Goal: Task Accomplishment & Management: Manage account settings

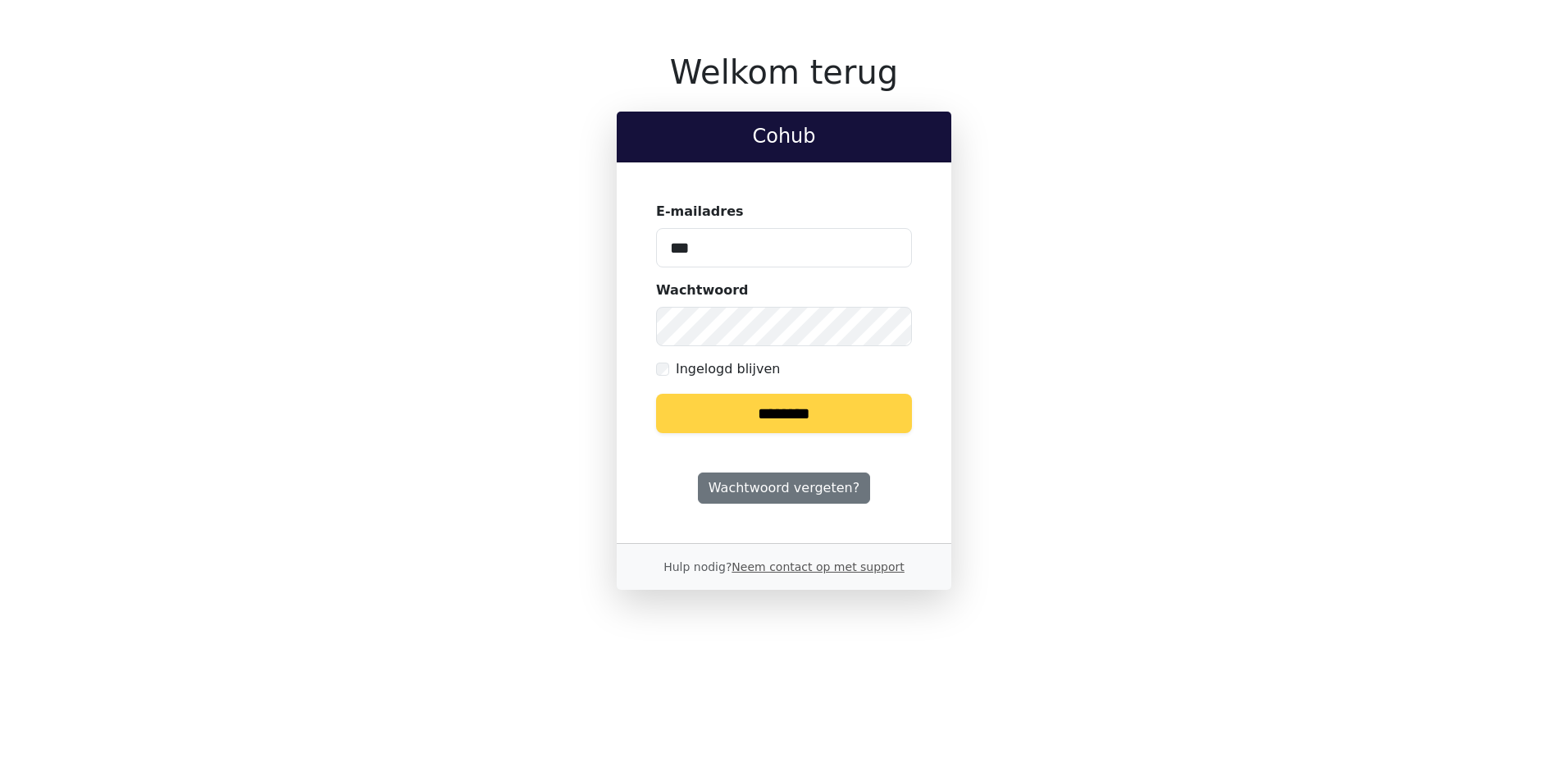
type input "**********"
click at [656, 393] on input "********" at bounding box center [784, 413] width 256 height 40
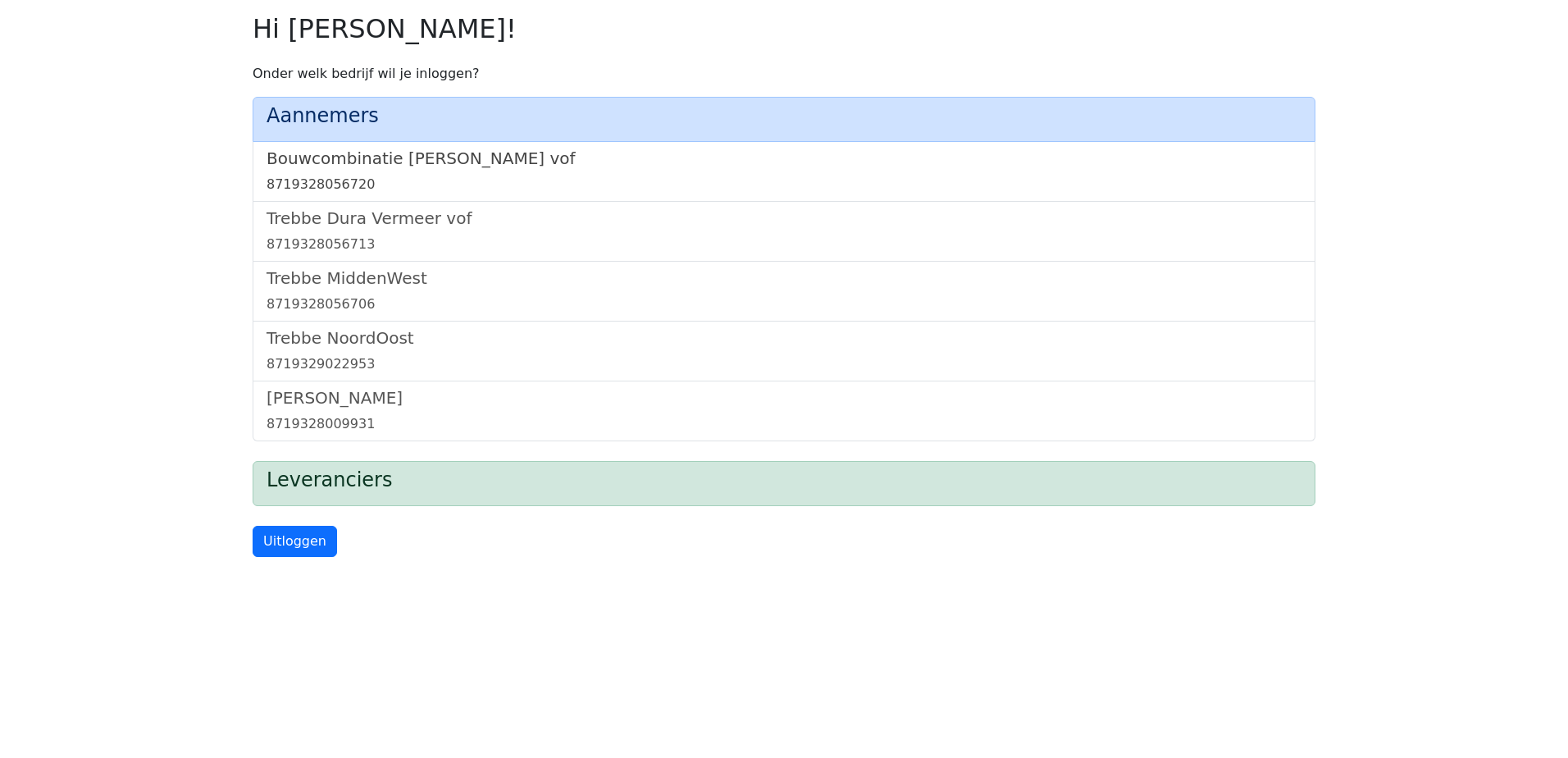
click at [437, 164] on h5 "Bouwcombinatie Trebbe De Nijs vof" at bounding box center [784, 158] width 1035 height 20
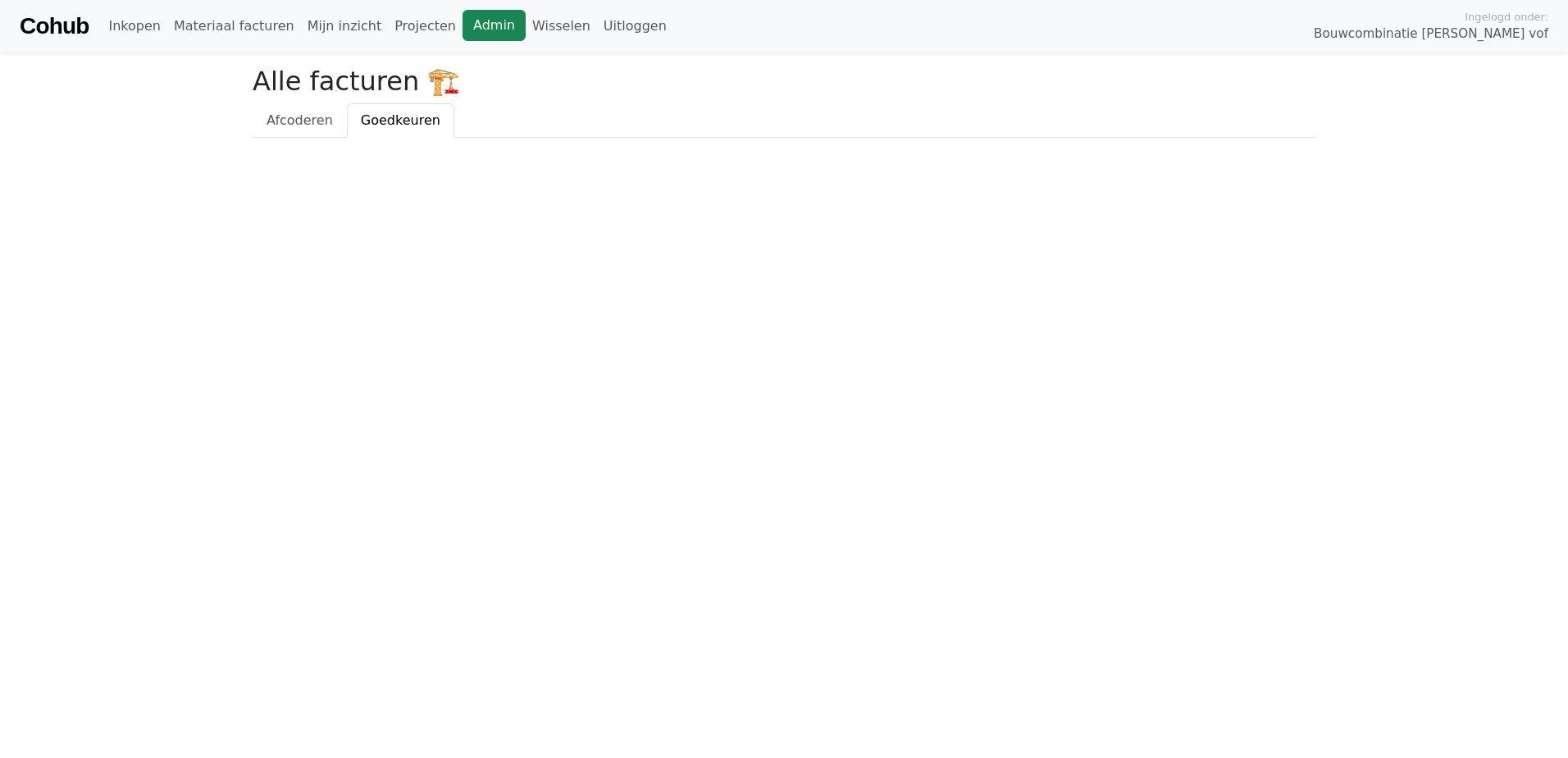
click at [468, 28] on link "Admin" at bounding box center [495, 25] width 64 height 31
click at [525, 21] on link "Wisselen" at bounding box center [561, 26] width 71 height 33
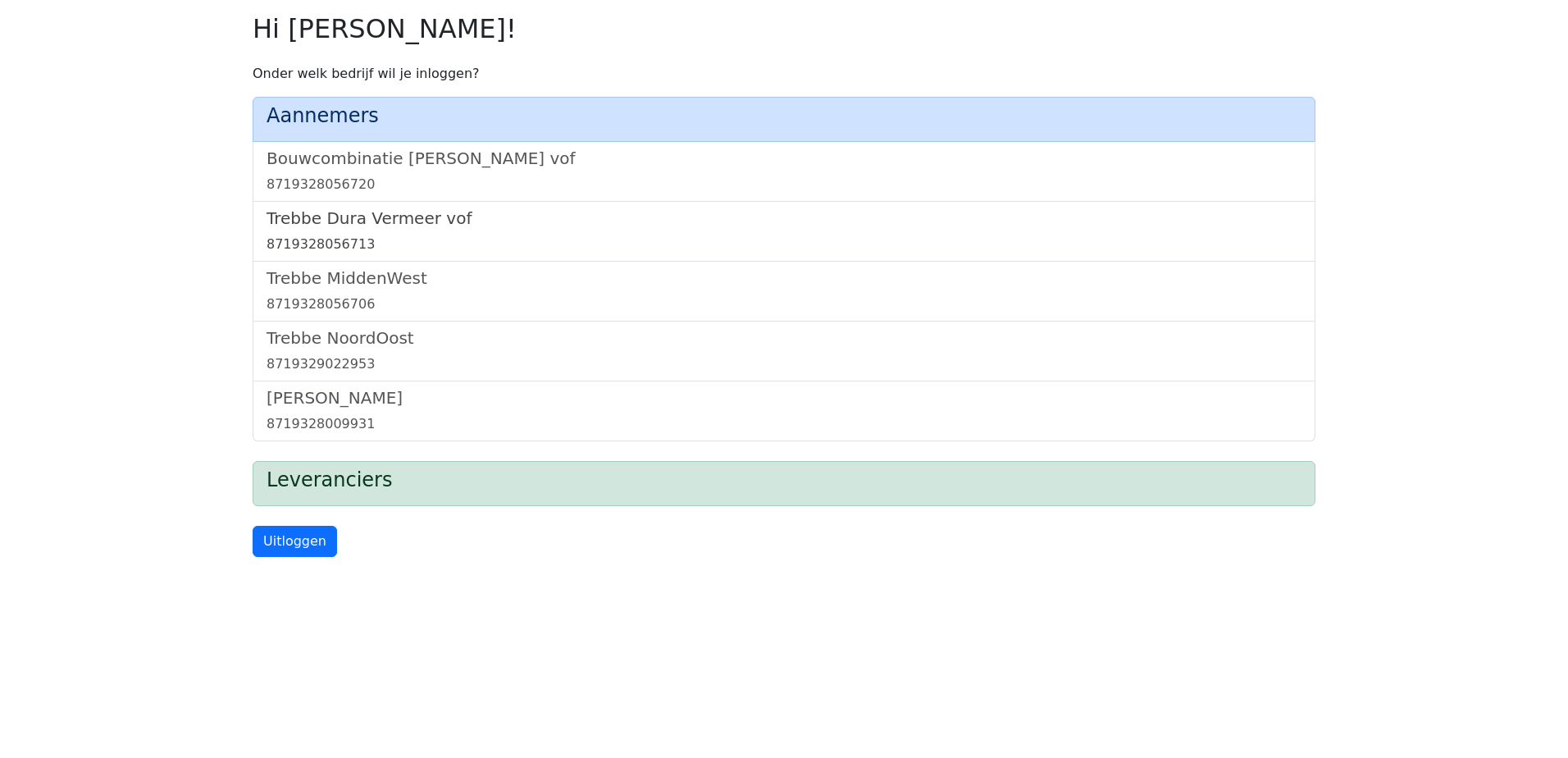
click at [358, 222] on h5 "Trebbe Dura Vermeer vof" at bounding box center [784, 219] width 1035 height 20
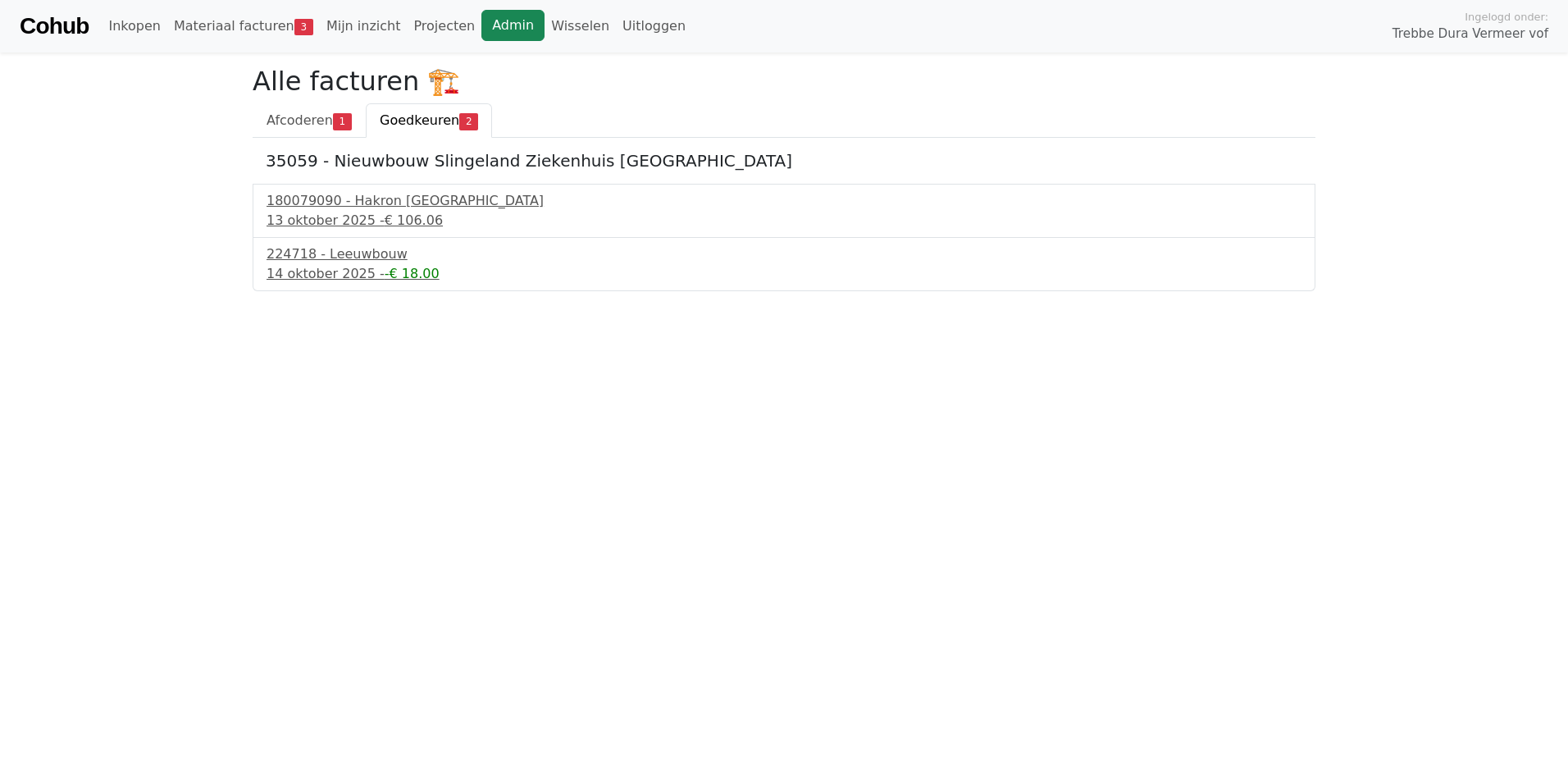
click at [482, 26] on link "Admin" at bounding box center [513, 25] width 64 height 31
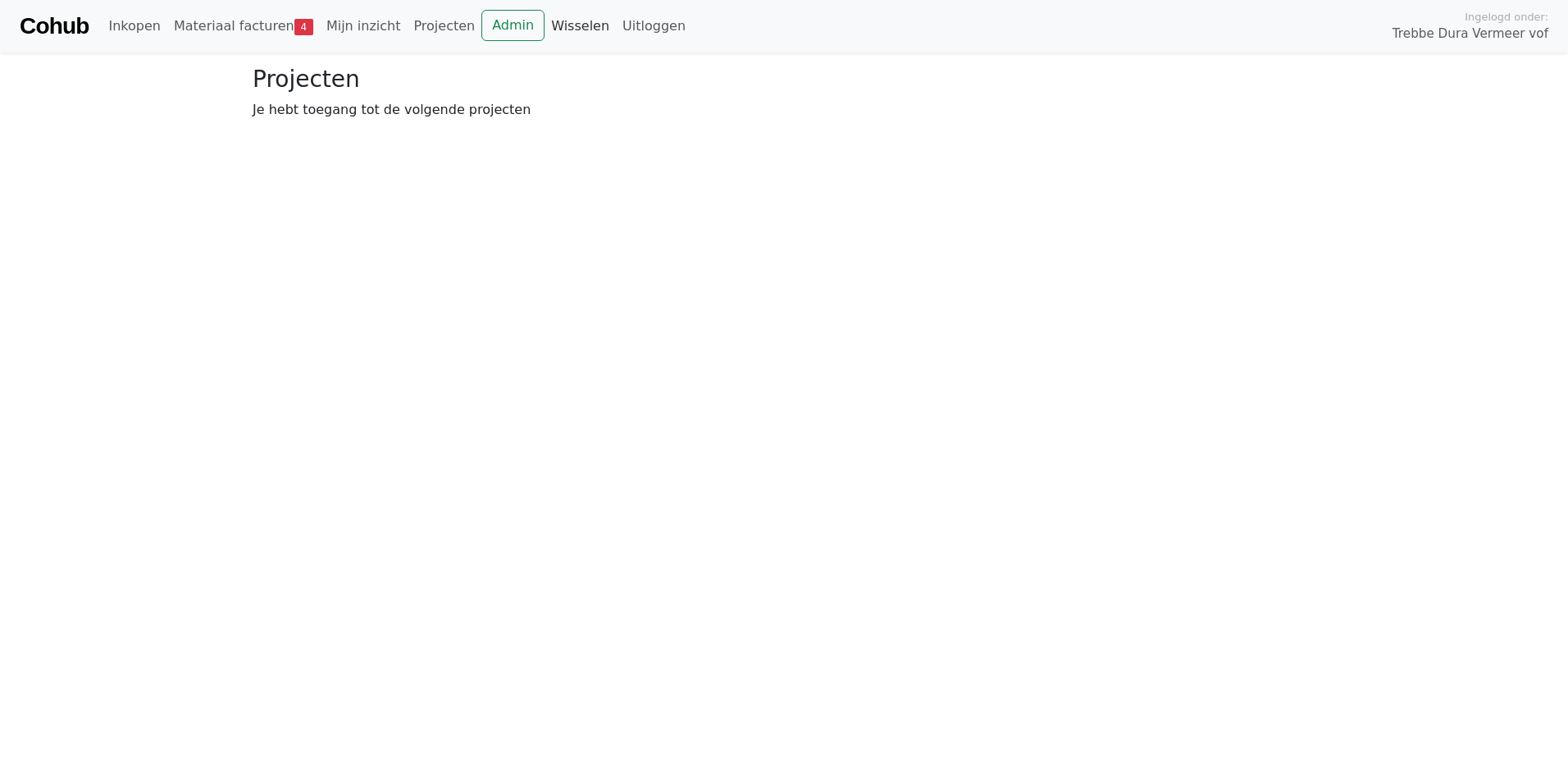
click at [547, 31] on link "Wisselen" at bounding box center [580, 26] width 71 height 33
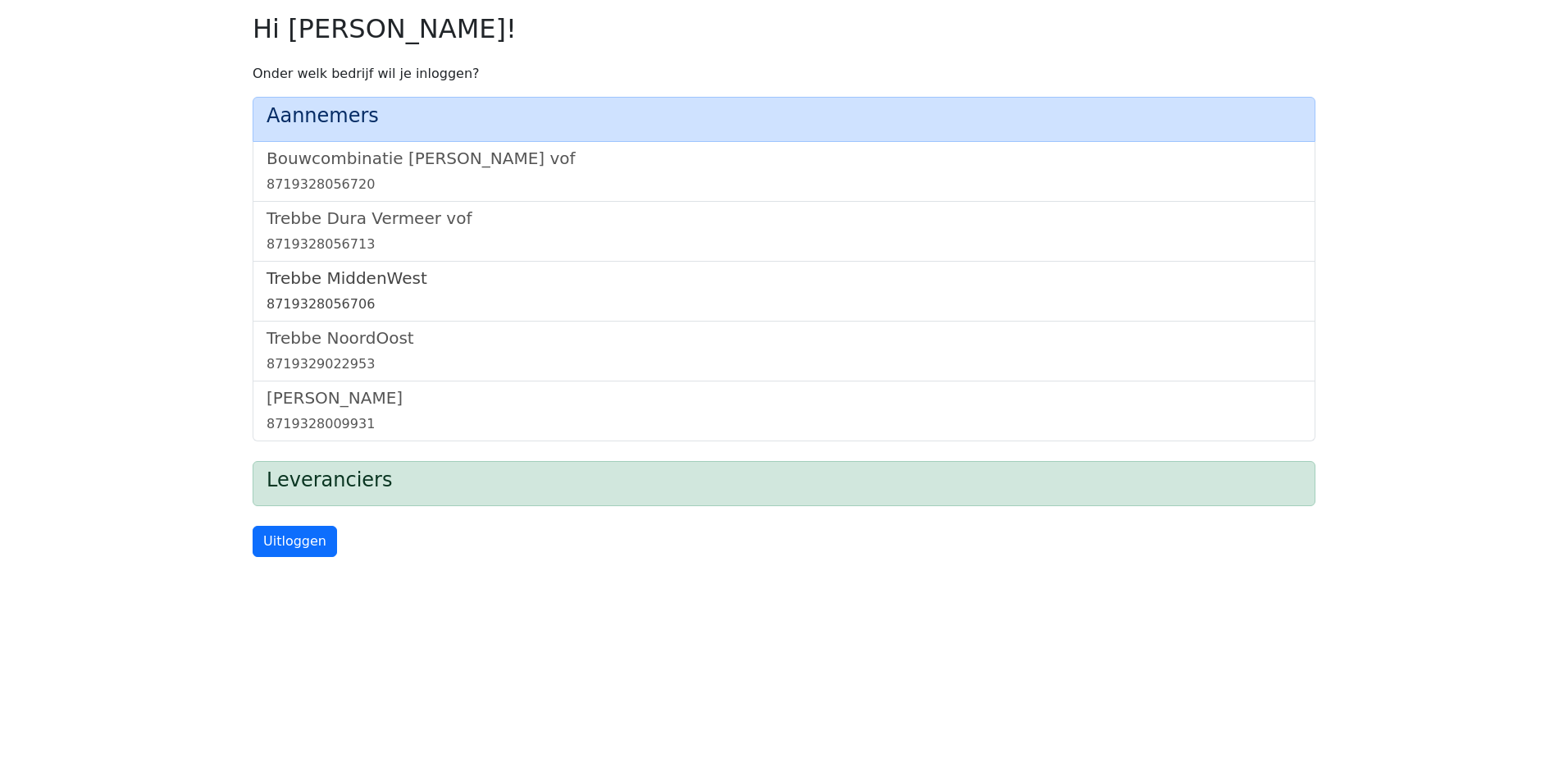
click at [355, 270] on h5 "Trebbe MiddenWest" at bounding box center [784, 278] width 1035 height 20
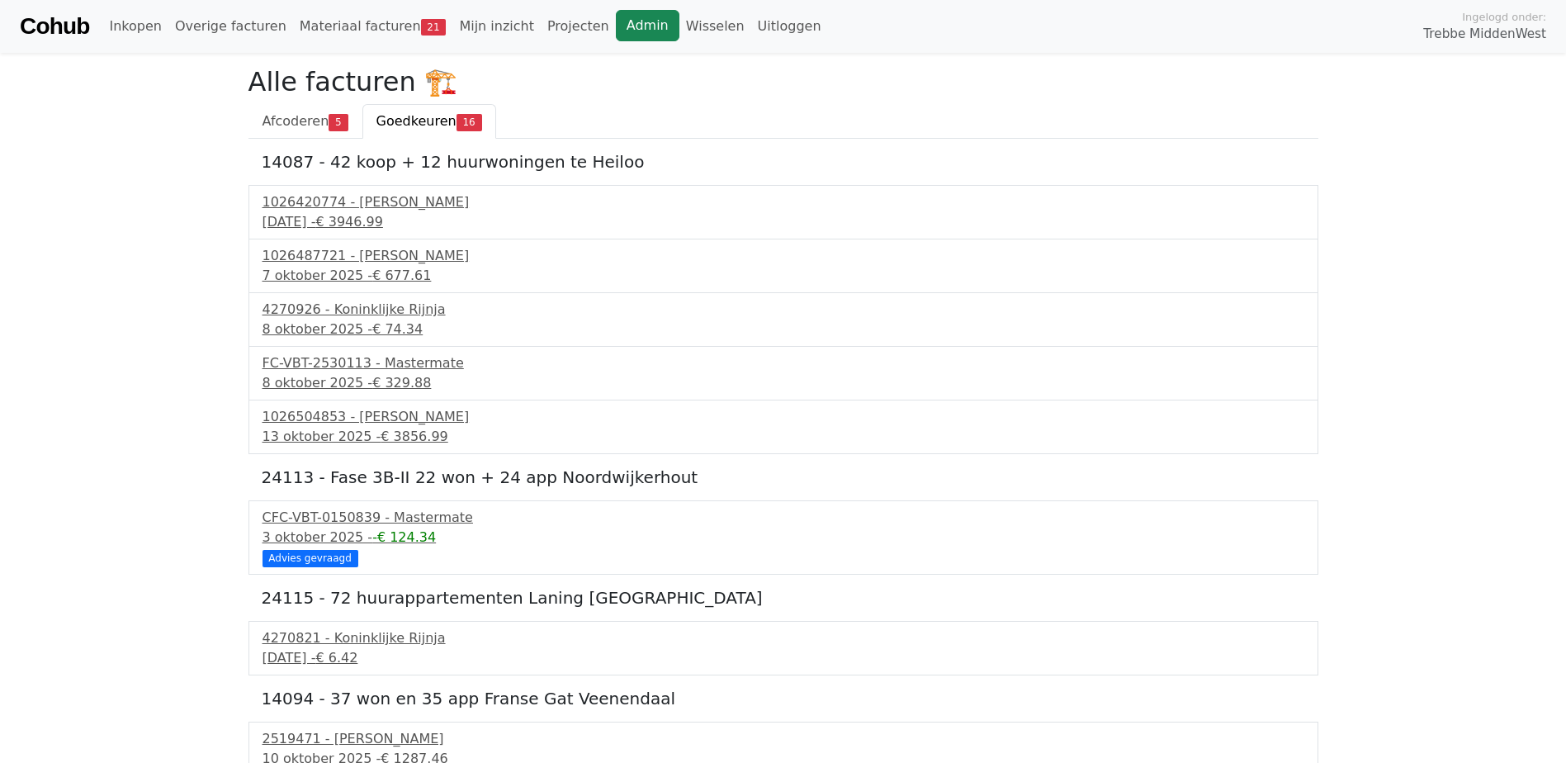
click at [616, 29] on link "Admin" at bounding box center [648, 25] width 64 height 31
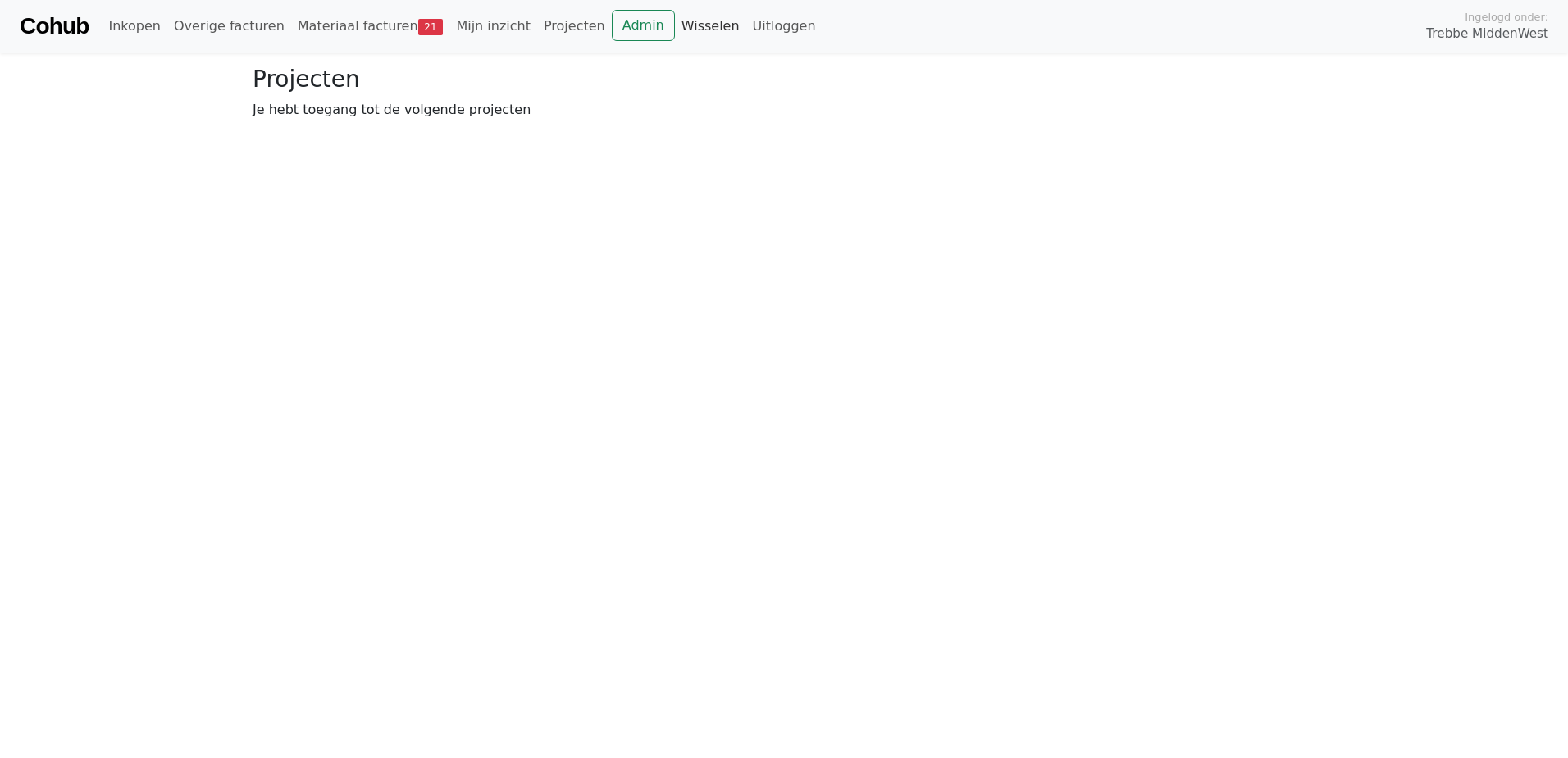
click at [675, 22] on link "Wisselen" at bounding box center [711, 26] width 71 height 33
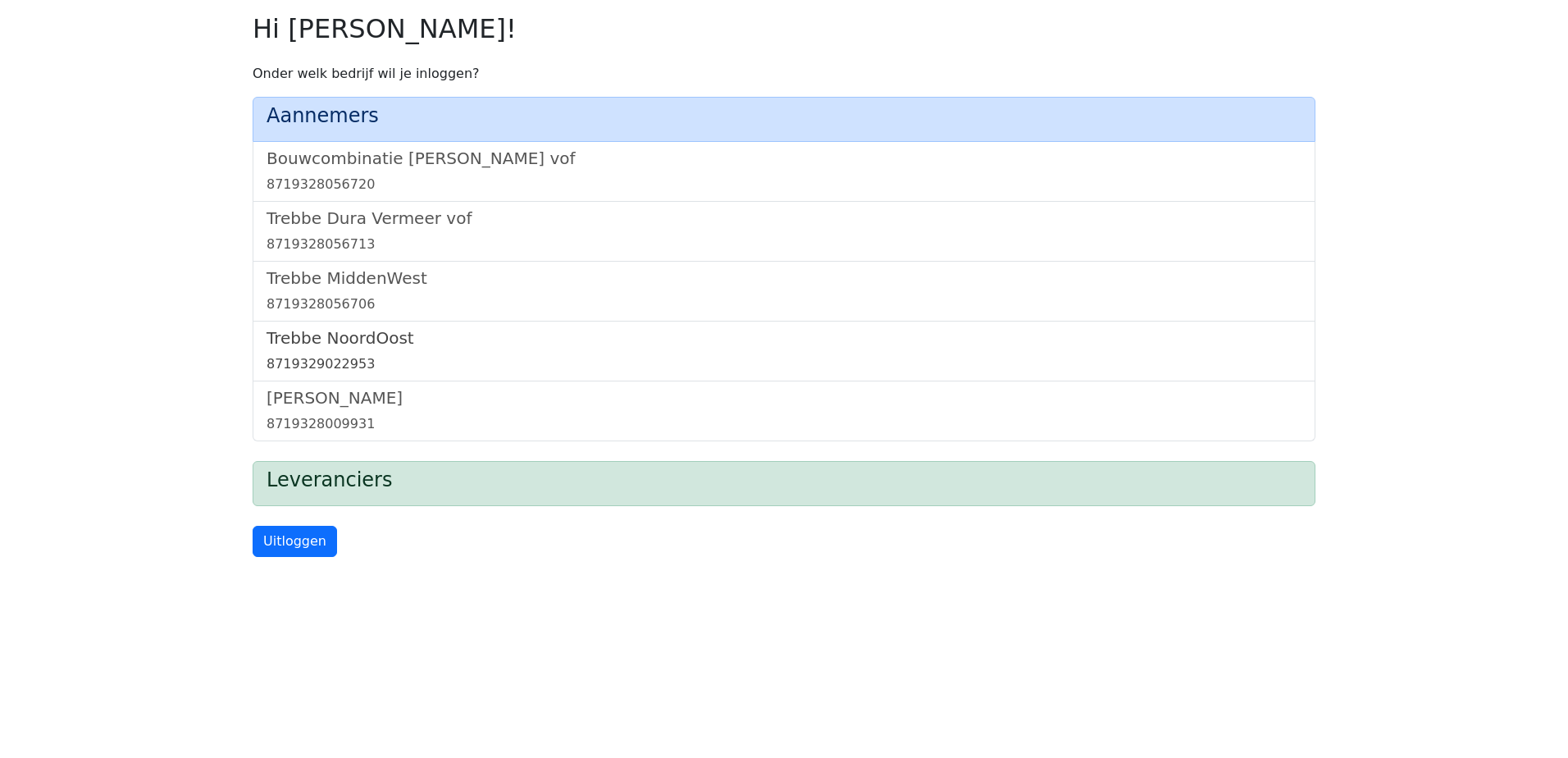
click at [352, 340] on h5 "Trebbe NoordOost" at bounding box center [784, 338] width 1035 height 20
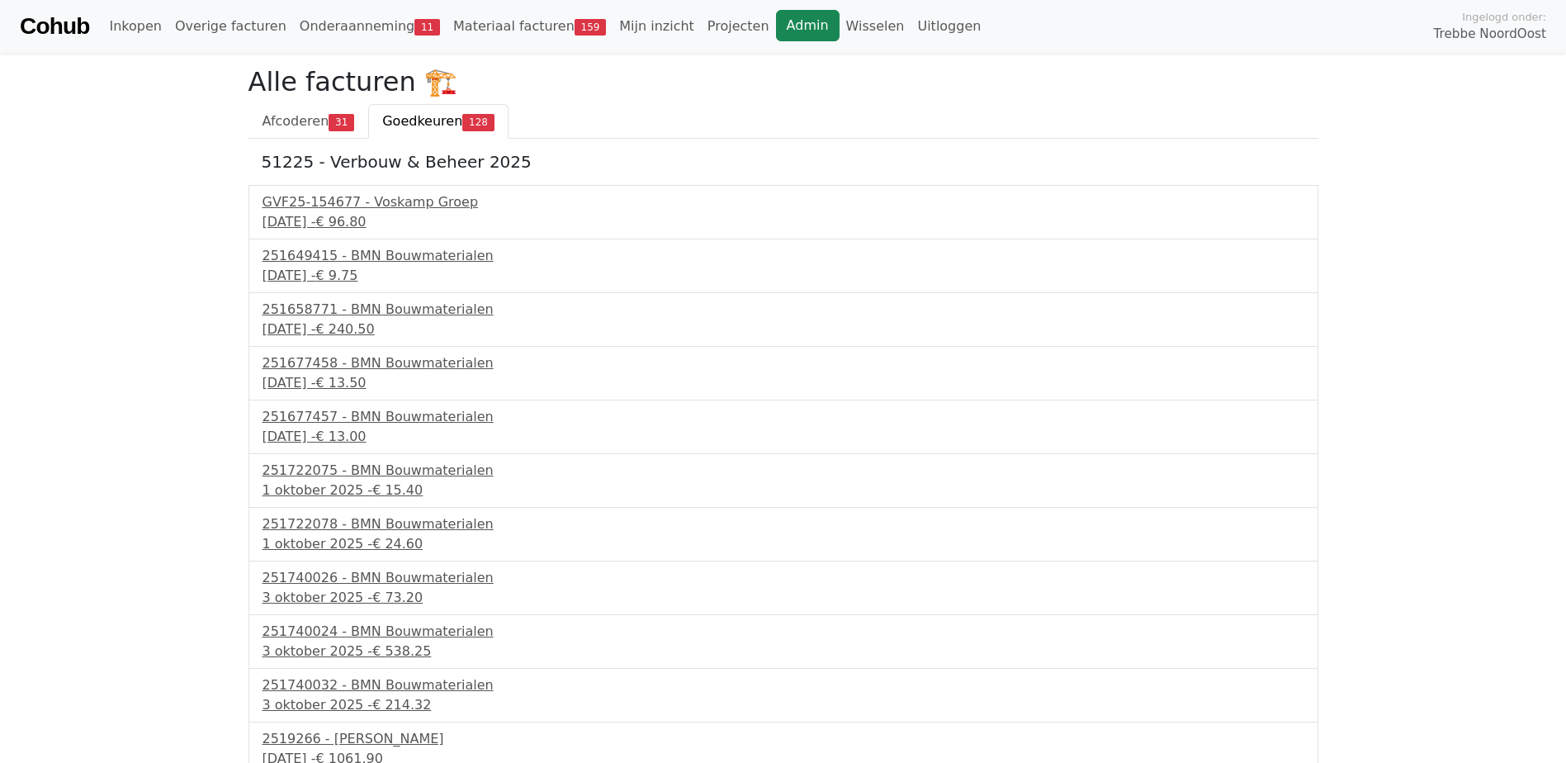
click at [776, 26] on link "Admin" at bounding box center [808, 25] width 64 height 31
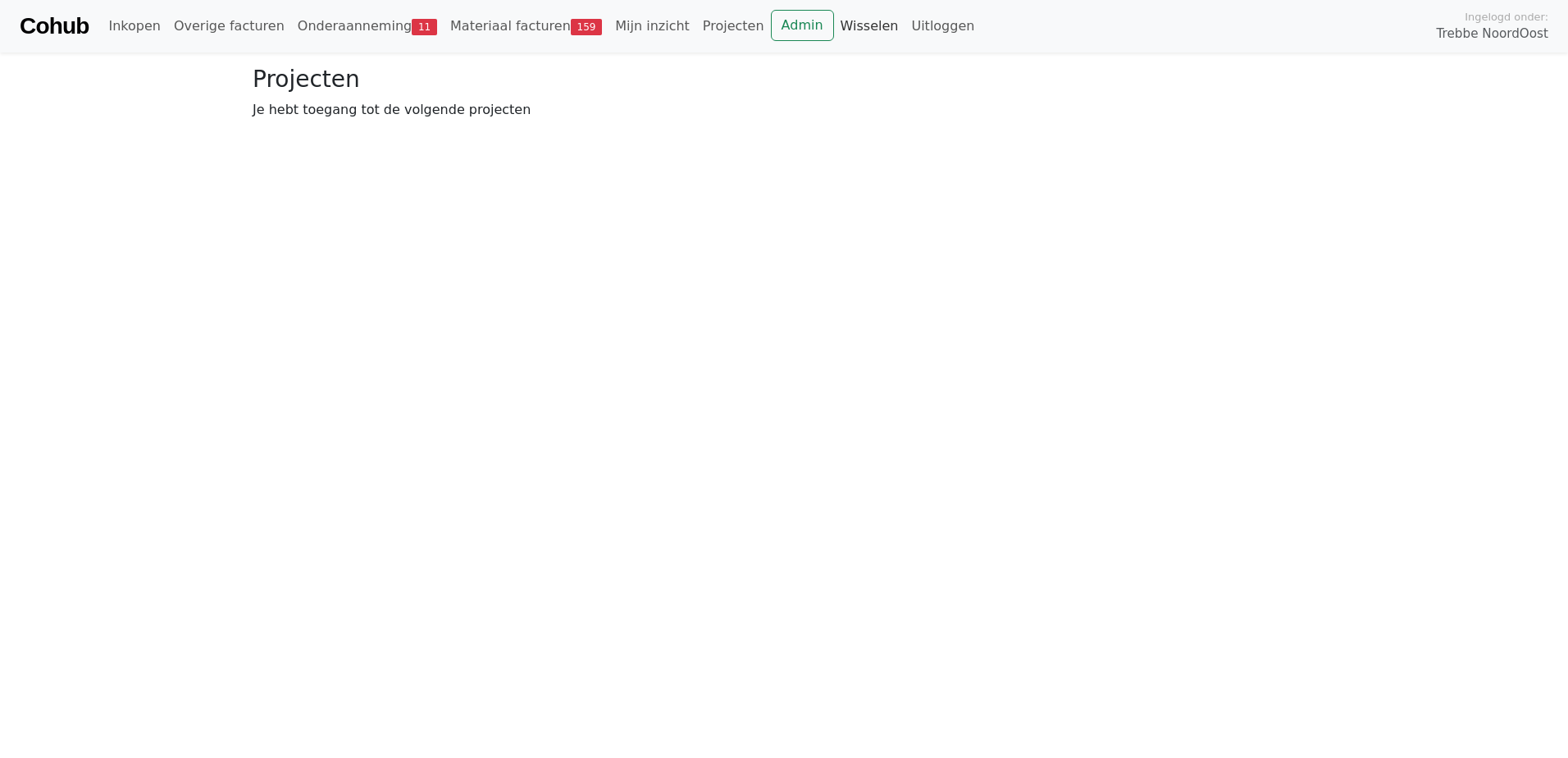
click at [834, 22] on link "Wisselen" at bounding box center [870, 26] width 71 height 33
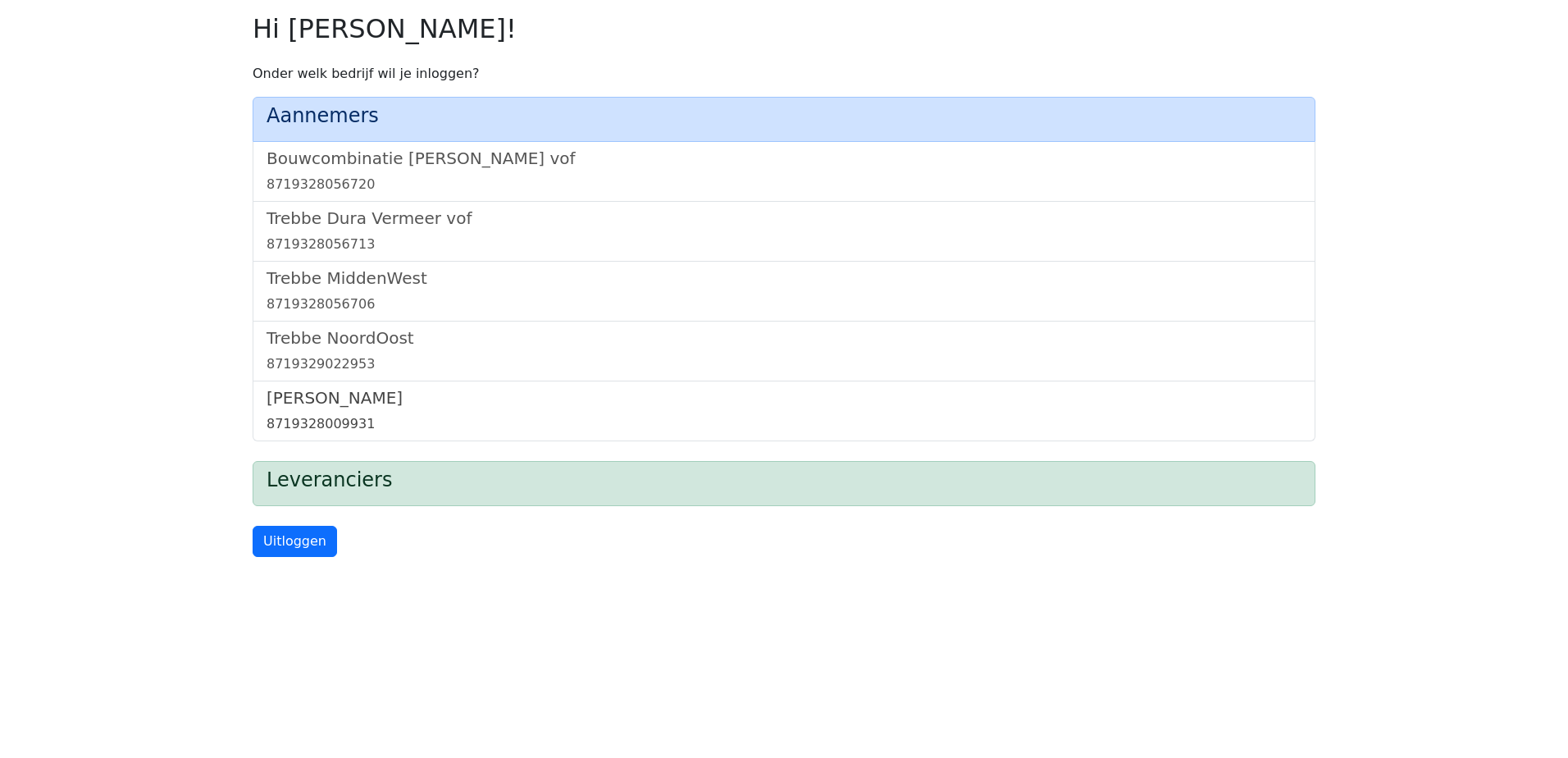
click at [346, 399] on h5 "[PERSON_NAME]" at bounding box center [784, 398] width 1035 height 20
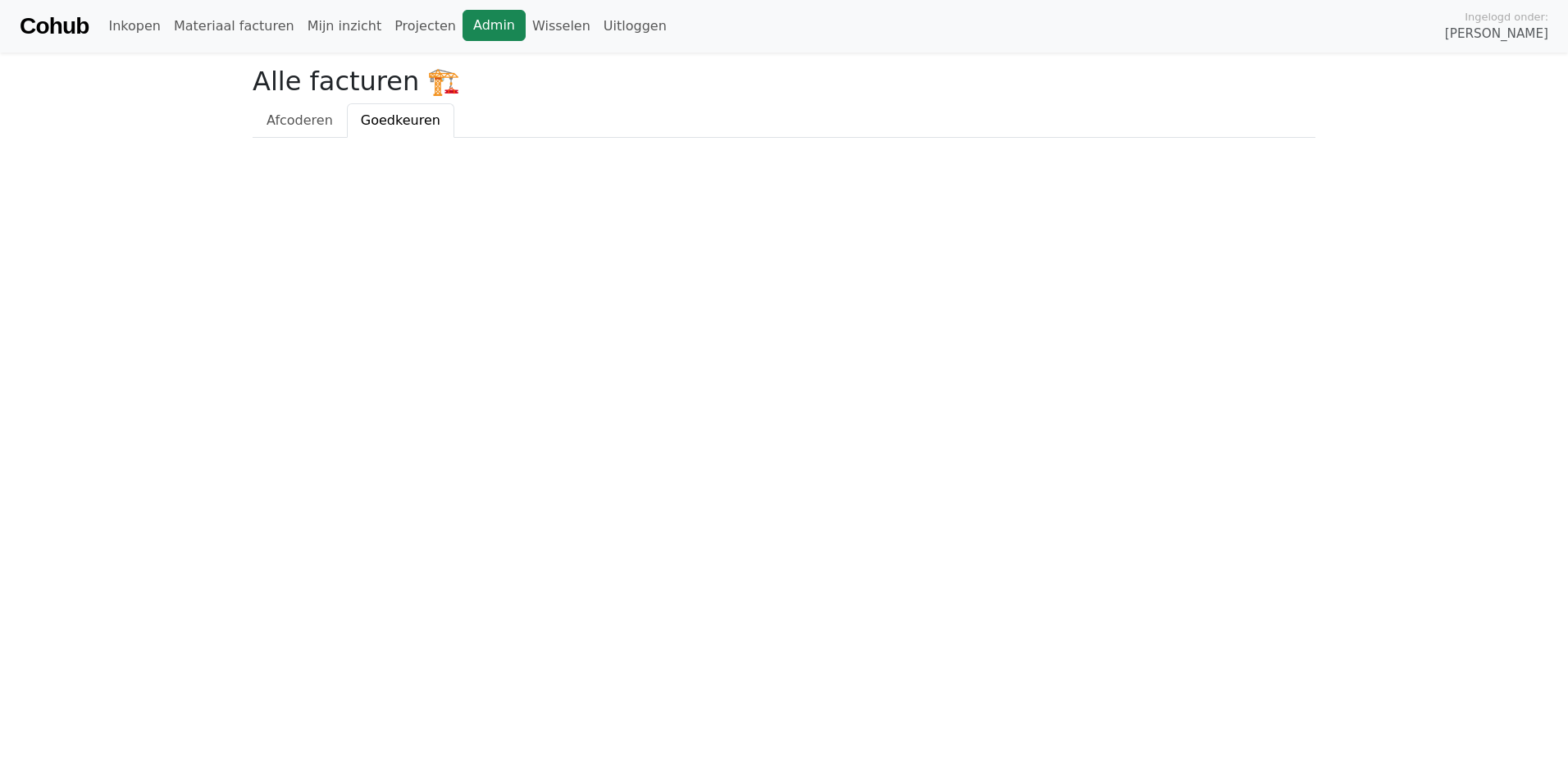
click at [463, 32] on link "Admin" at bounding box center [495, 25] width 64 height 31
